Goal: Navigation & Orientation: Find specific page/section

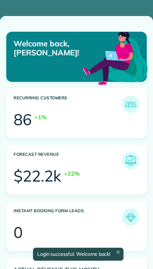
scroll to position [59, 133]
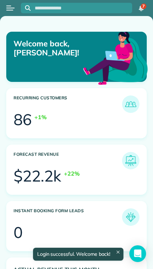
click at [13, 5] on button "Open menu" at bounding box center [10, 8] width 8 height 8
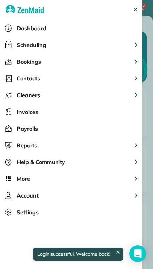
click at [20, 43] on span "Scheduling" at bounding box center [32, 45] width 30 height 8
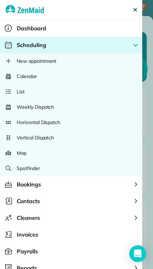
click at [20, 77] on span "Calendar" at bounding box center [27, 76] width 20 height 7
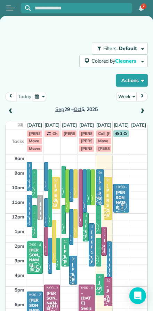
click at [127, 97] on button "Week" at bounding box center [126, 96] width 21 height 9
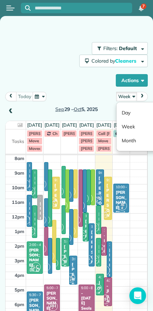
click at [125, 115] on link "Day" at bounding box center [144, 113] width 55 height 14
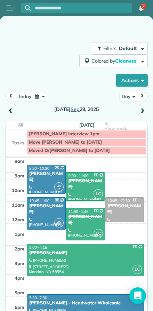
click at [25, 100] on button "today" at bounding box center [24, 96] width 17 height 9
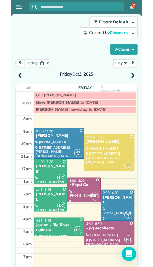
scroll to position [23, 0]
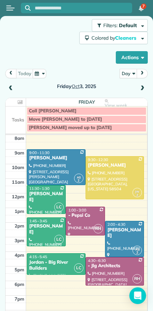
click at [38, 200] on div at bounding box center [46, 200] width 38 height 28
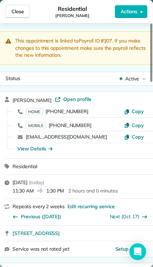
scroll to position [0, 0]
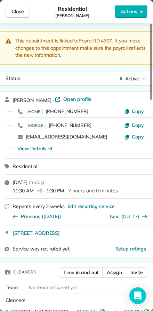
click at [15, 10] on span "Close" at bounding box center [17, 11] width 13 height 7
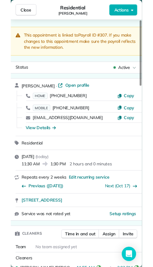
scroll to position [15, 0]
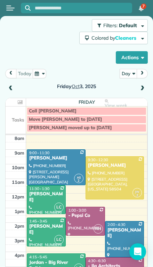
click at [42, 224] on div "[PERSON_NAME]" at bounding box center [46, 230] width 35 height 12
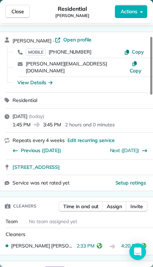
scroll to position [59, 0]
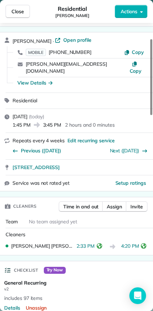
click at [15, 9] on span "Close" at bounding box center [17, 11] width 13 height 7
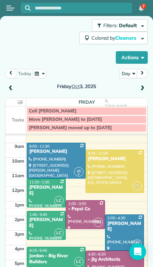
scroll to position [6, 0]
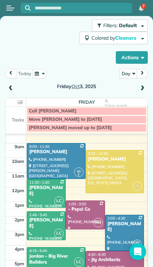
click at [39, 254] on div "Jordan - Big River Builders" at bounding box center [56, 260] width 55 height 12
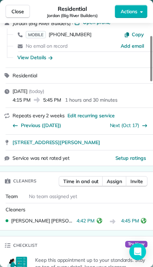
scroll to position [68, 0]
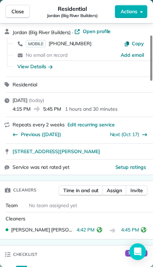
click at [17, 11] on span "Close" at bounding box center [17, 11] width 13 height 7
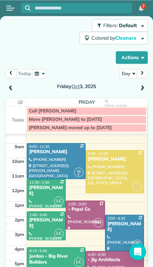
scroll to position [15, 0]
click at [34, 185] on div "[PERSON_NAME]" at bounding box center [46, 191] width 35 height 12
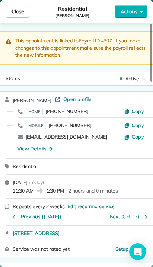
click at [18, 10] on span "Close" at bounding box center [17, 11] width 13 height 7
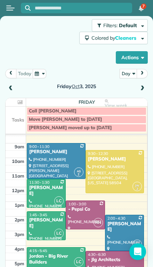
scroll to position [15, 0]
click at [41, 144] on div at bounding box center [56, 160] width 58 height 35
